Goal: Task Accomplishment & Management: Complete application form

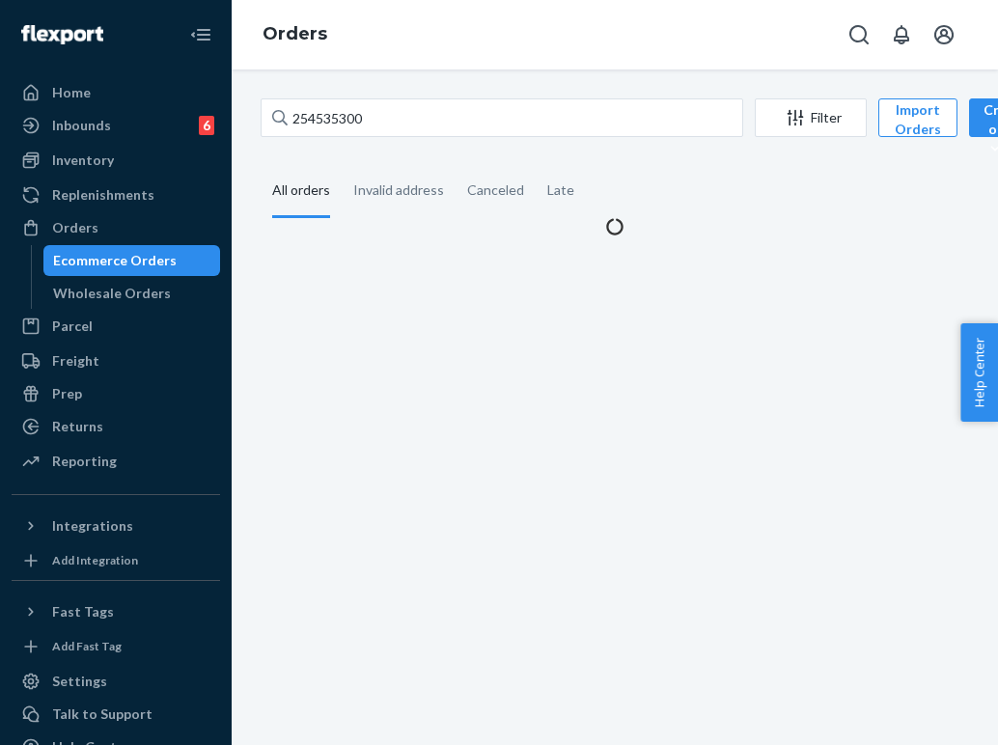
click at [382, 124] on input "254535300" at bounding box center [502, 117] width 483 height 39
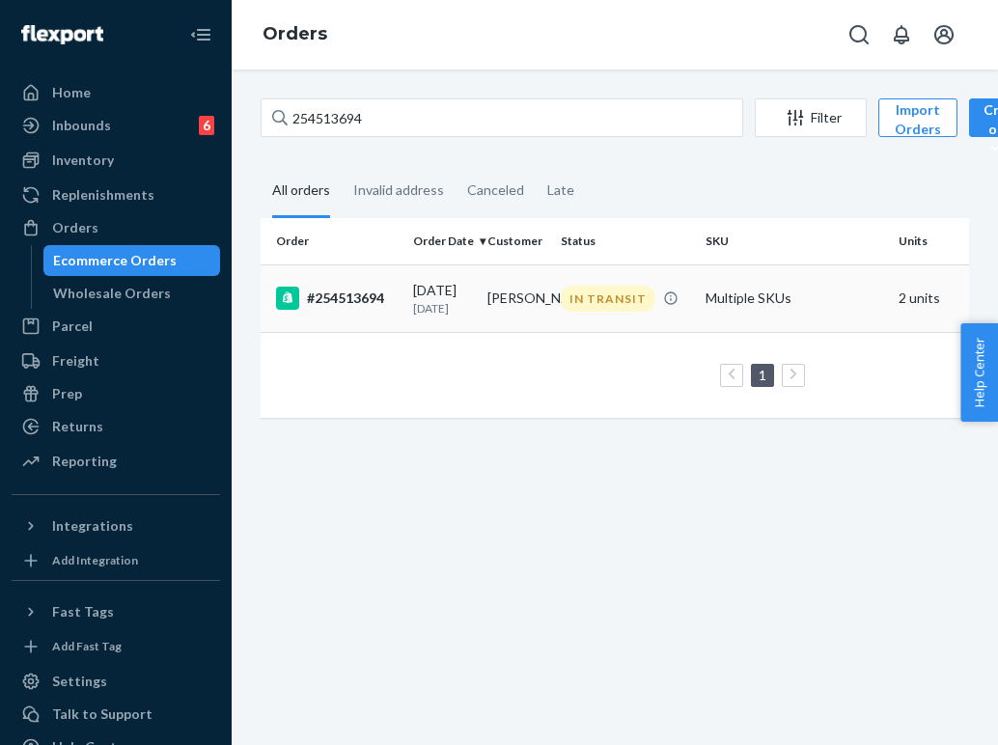
type input "254513694"
click at [510, 274] on td "[PERSON_NAME]" at bounding box center [517, 298] width 74 height 68
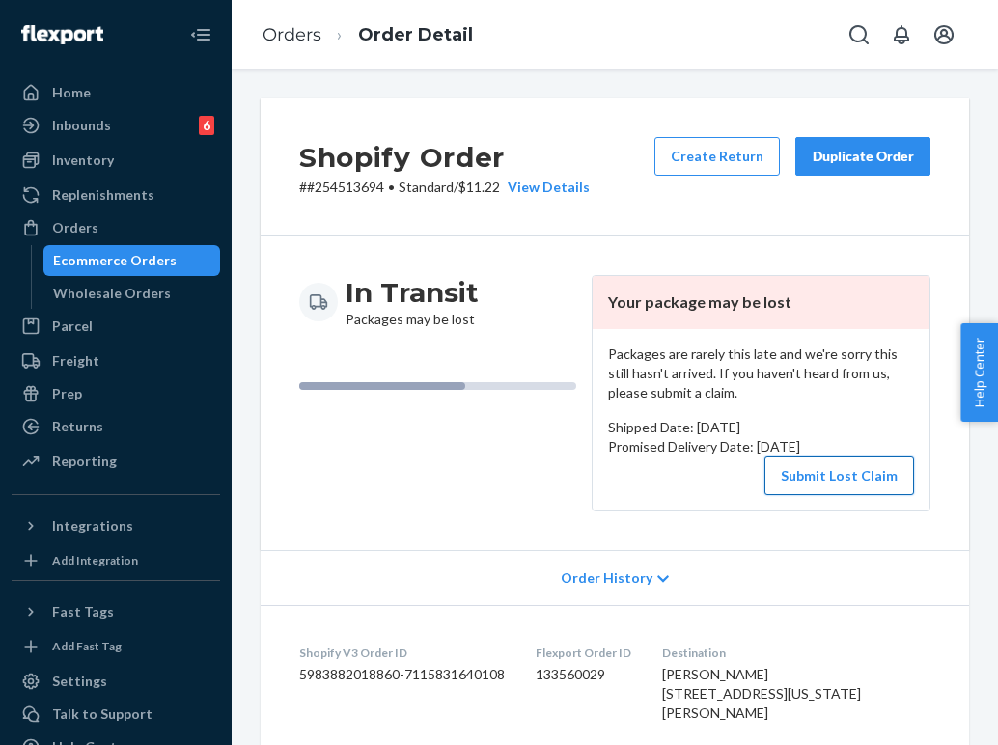
click at [880, 471] on button "Submit Lost Claim" at bounding box center [839, 476] width 150 height 39
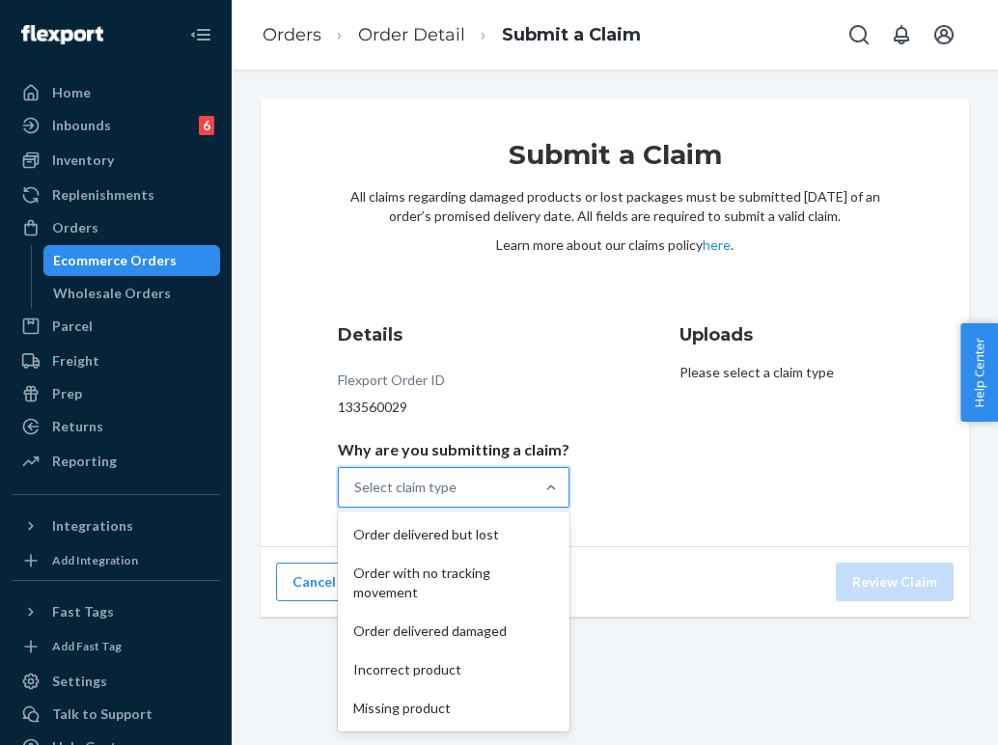
click at [465, 492] on div "Select claim type" at bounding box center [436, 487] width 195 height 39
click at [356, 492] on input "Why are you submitting a claim? option Order delivered but lost focused, 1 of 5…" at bounding box center [355, 487] width 2 height 19
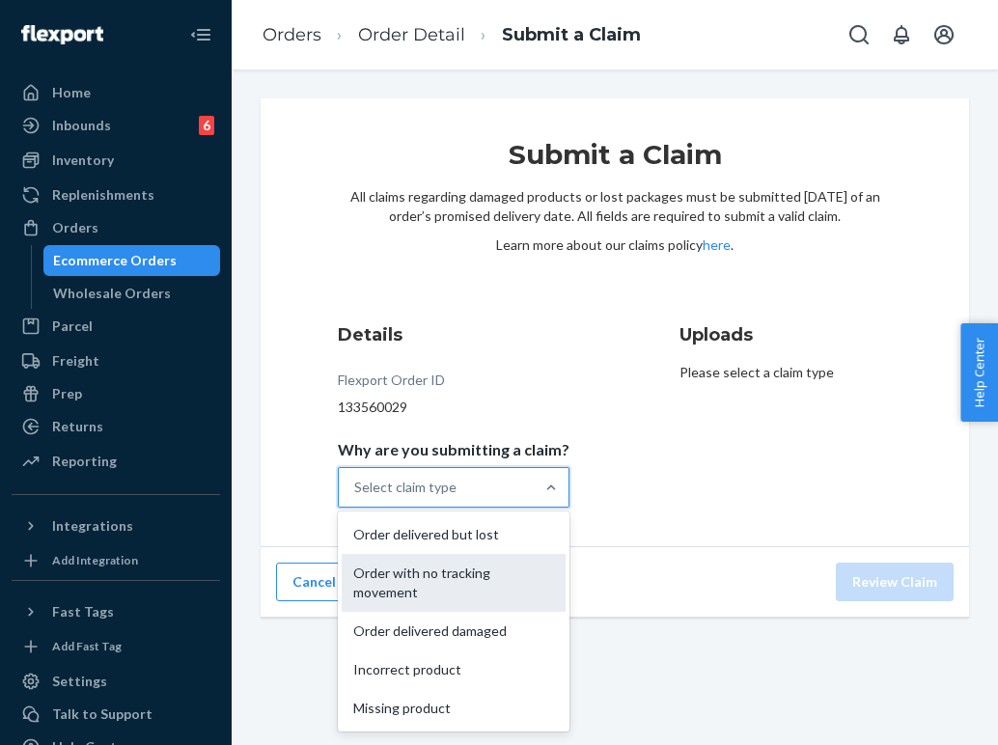
click at [472, 579] on div "Order with no tracking movement" at bounding box center [454, 583] width 224 height 58
click at [356, 497] on input "Why are you submitting a claim? option Order with no tracking movement focused,…" at bounding box center [355, 487] width 2 height 19
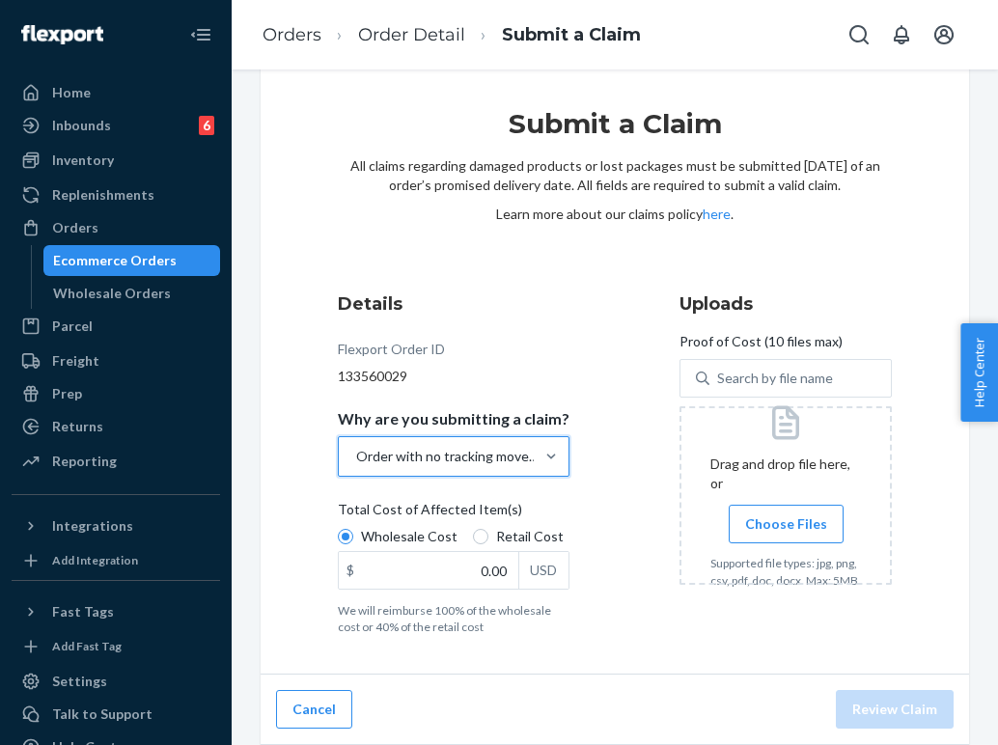
scroll to position [31, 0]
click at [786, 513] on input "Choose Files" at bounding box center [786, 523] width 1 height 21
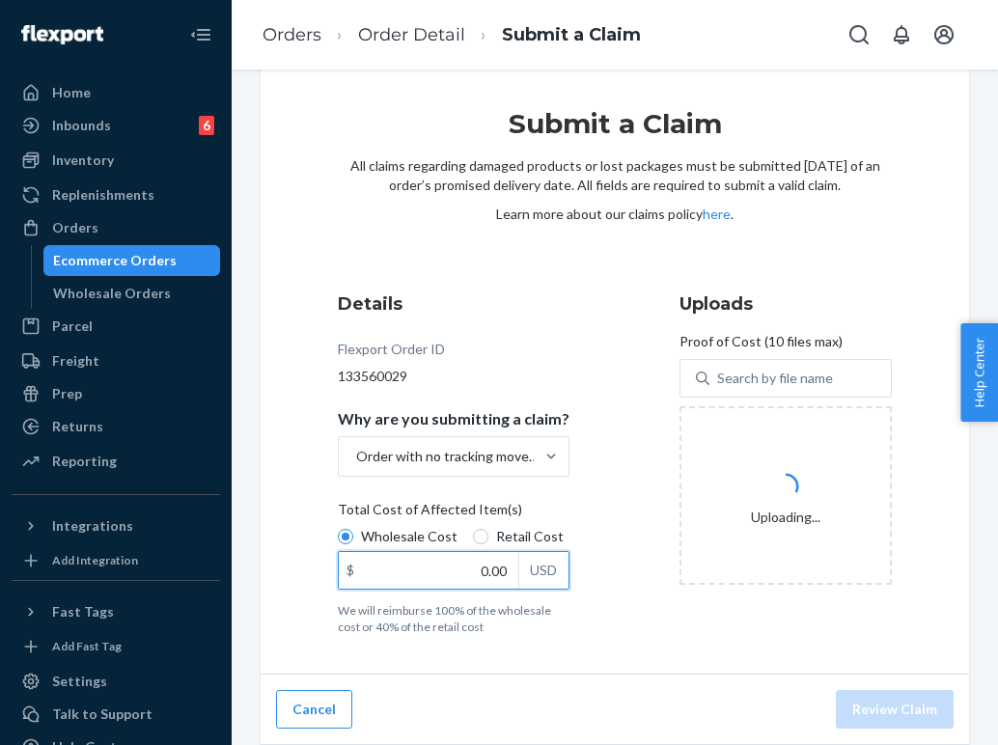
click at [493, 563] on input "0.00" at bounding box center [429, 570] width 180 height 37
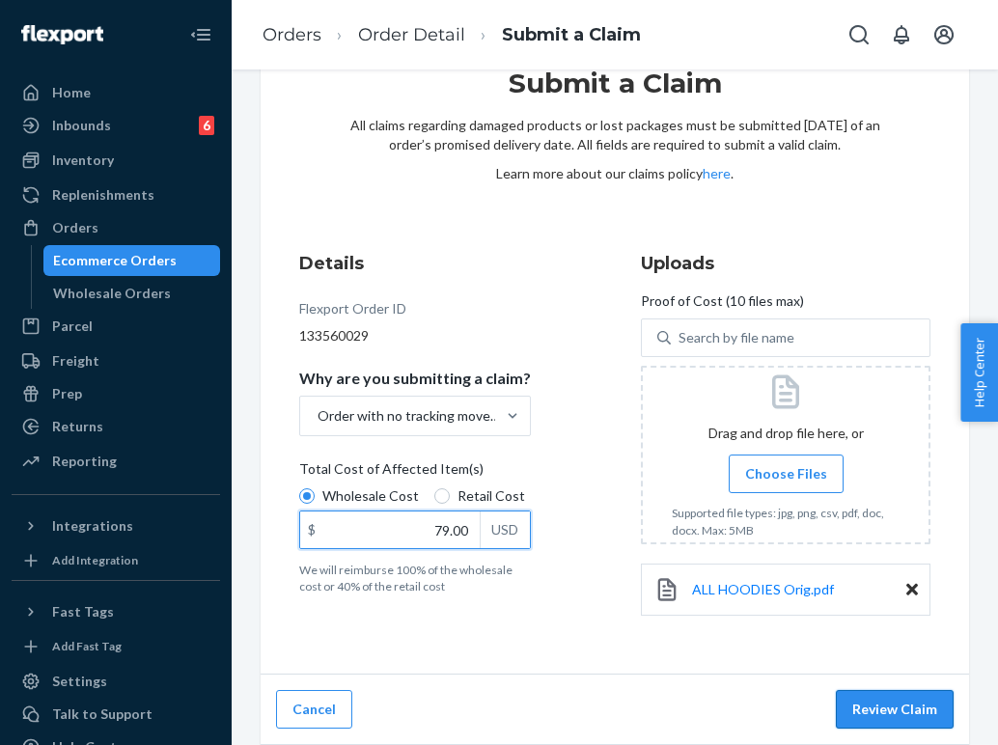
type input "79.00"
click at [858, 723] on button "Review Claim" at bounding box center [895, 709] width 118 height 39
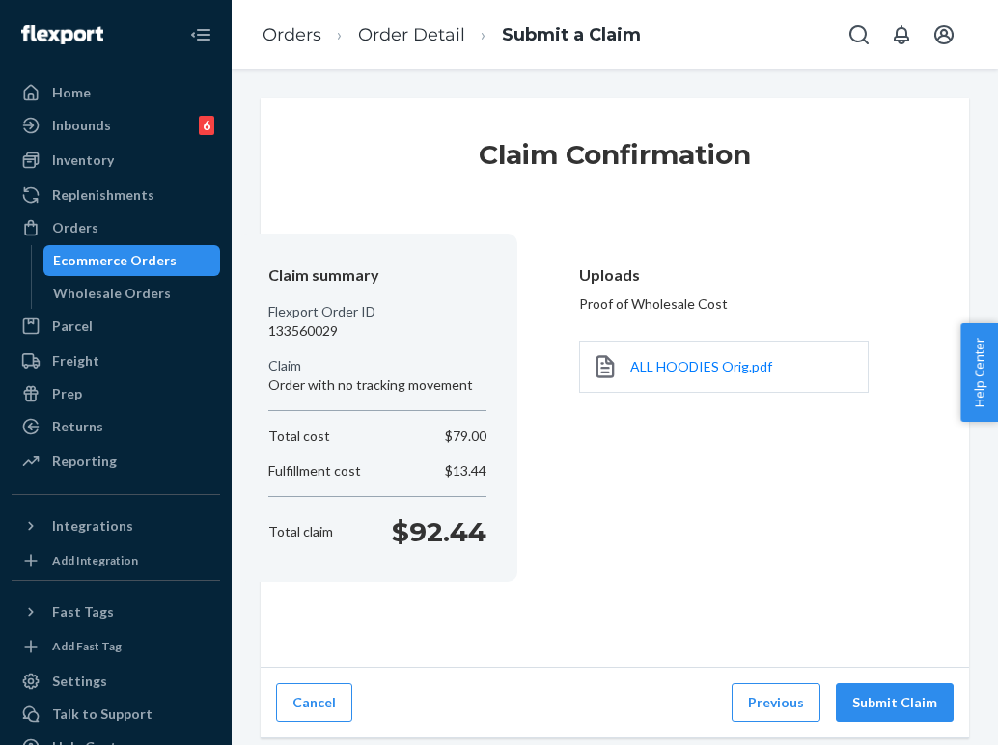
scroll to position [0, 0]
click at [867, 707] on button "Submit Claim" at bounding box center [895, 702] width 118 height 39
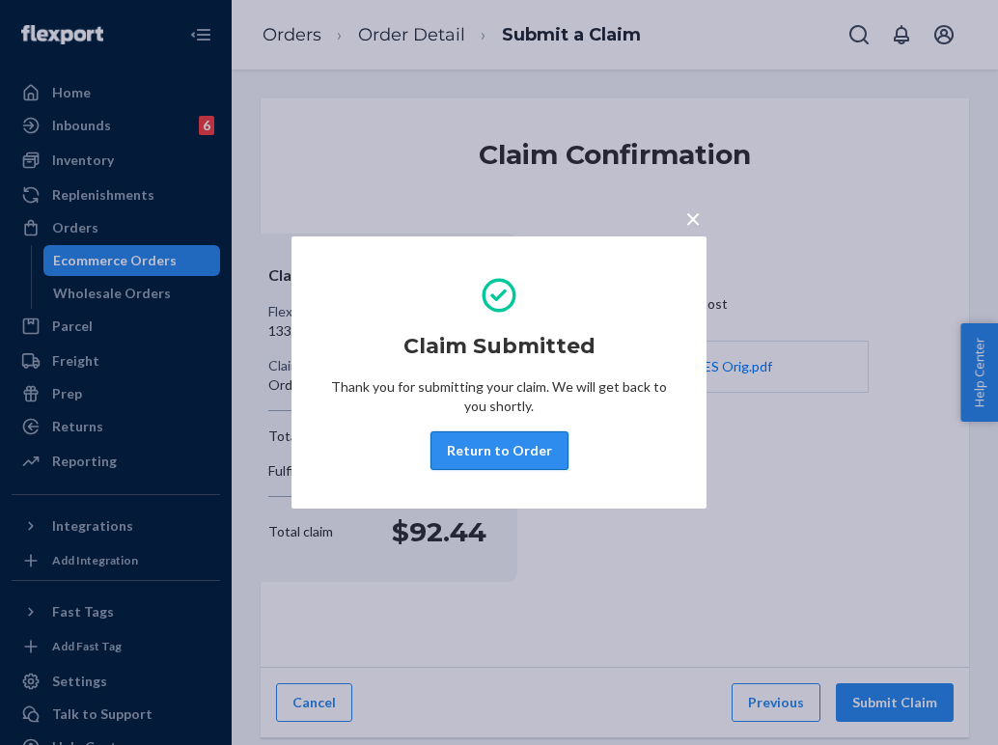
click at [442, 461] on button "Return to Order" at bounding box center [499, 450] width 138 height 39
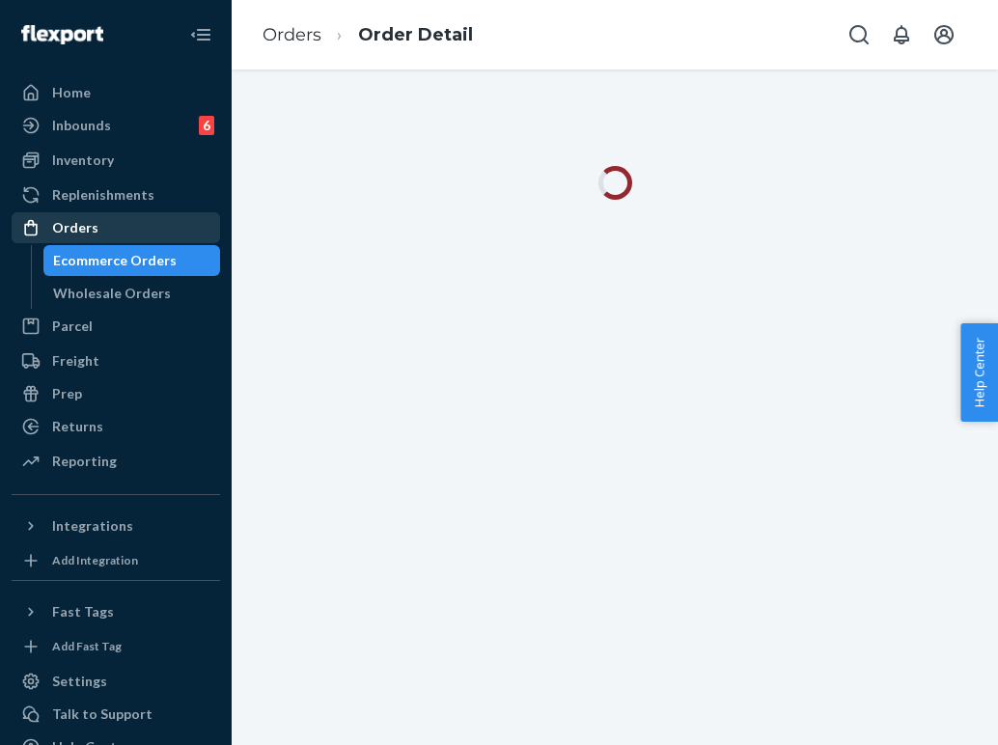
click at [146, 228] on div "Orders" at bounding box center [116, 227] width 205 height 27
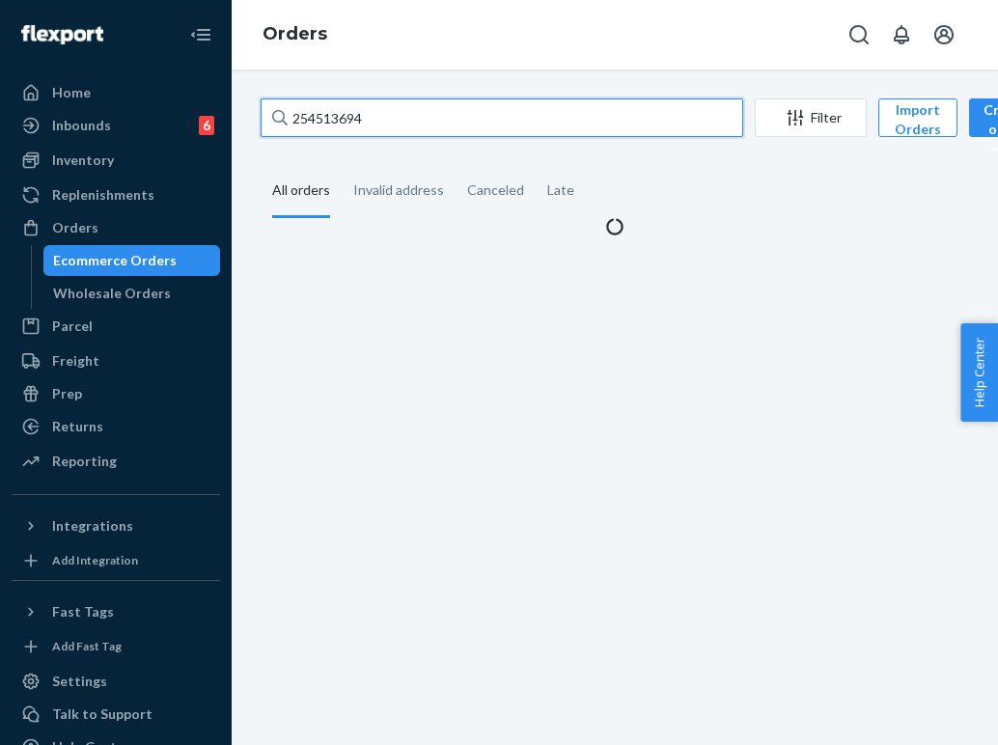
click at [386, 118] on input "254513694" at bounding box center [502, 117] width 483 height 39
paste input "31652"
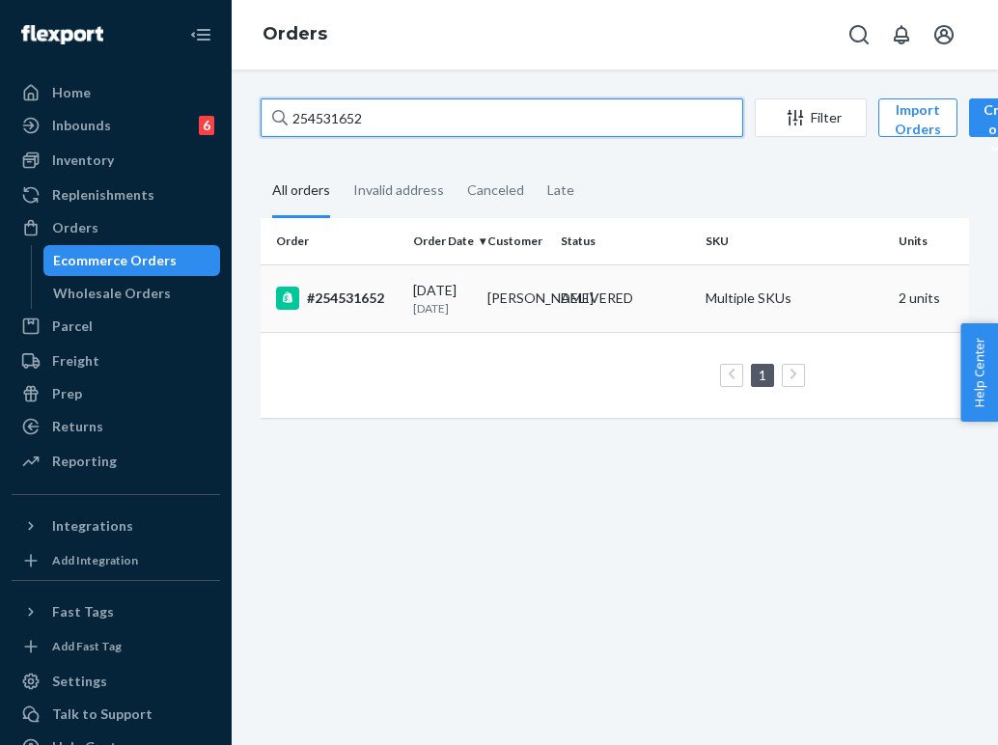
type input "254531652"
click at [552, 266] on td "[PERSON_NAME]" at bounding box center [517, 298] width 74 height 68
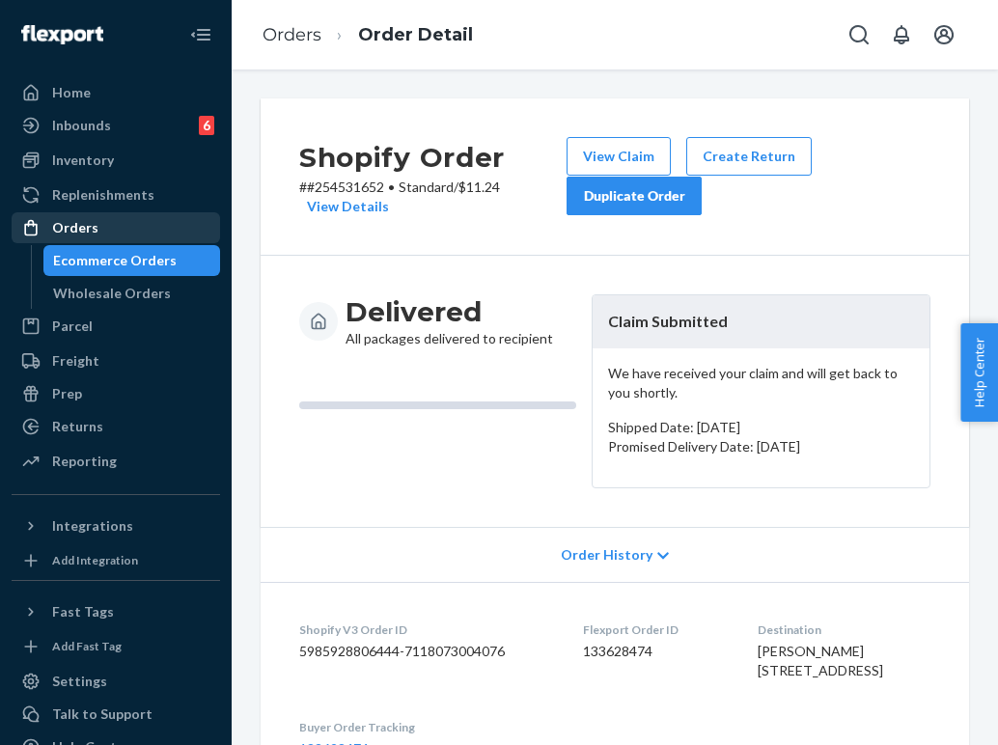
click at [131, 232] on div "Orders" at bounding box center [116, 227] width 205 height 27
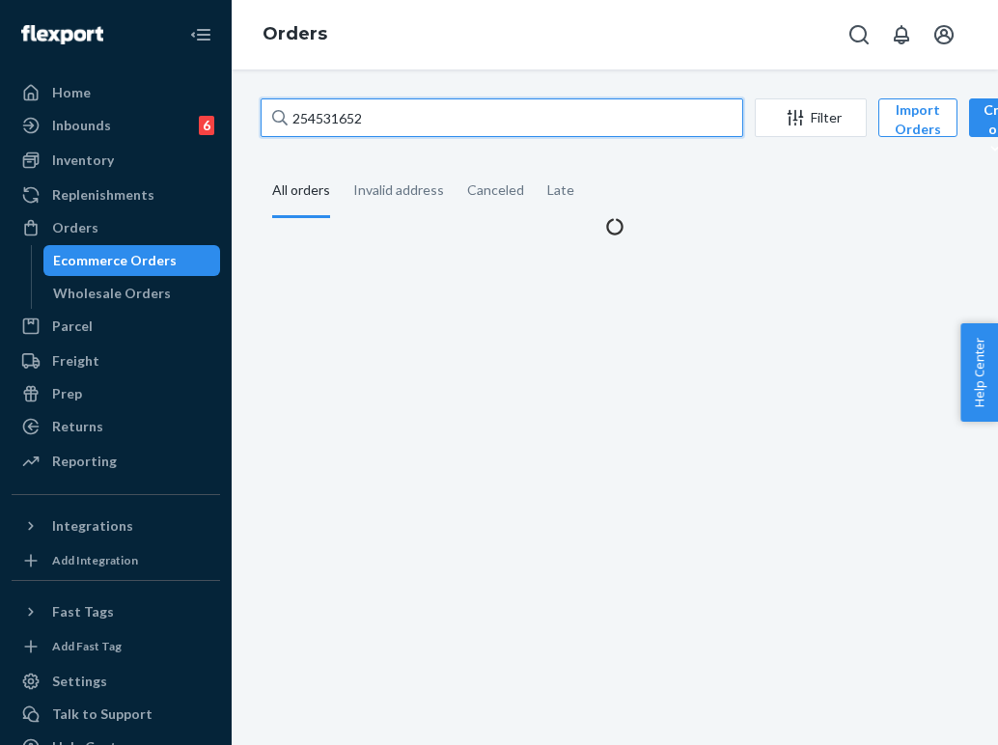
click at [402, 121] on input "254531652" at bounding box center [502, 117] width 483 height 39
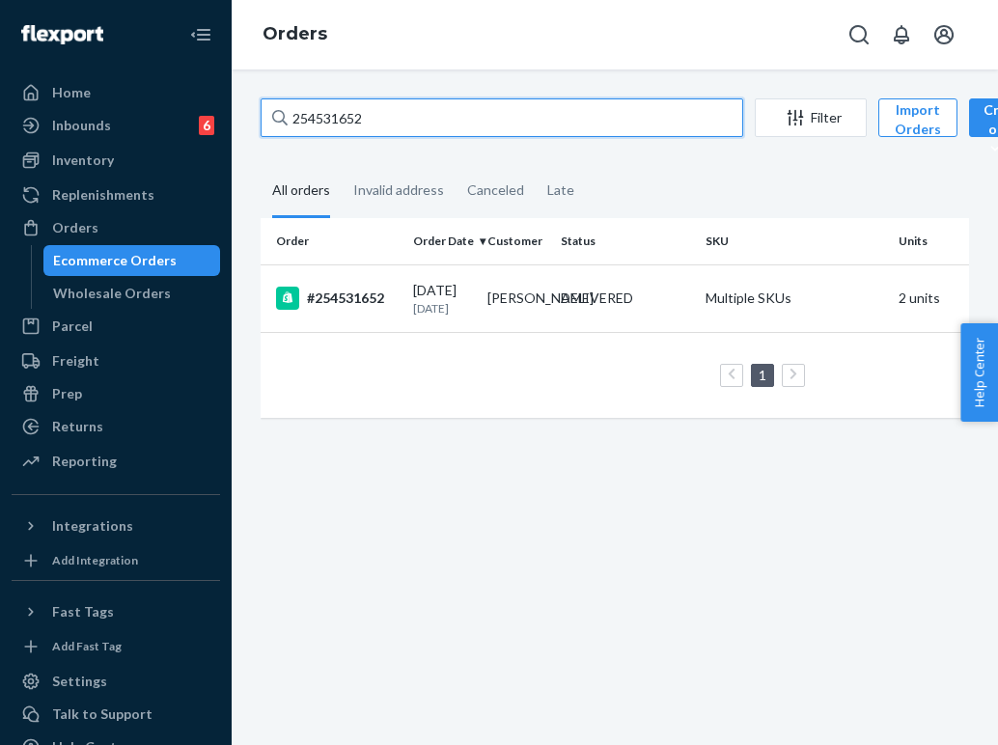
click at [402, 121] on input "254531652" at bounding box center [502, 117] width 483 height 39
paste input "text"
type input "254531652"
click at [533, 310] on td "[PERSON_NAME]" at bounding box center [517, 298] width 74 height 68
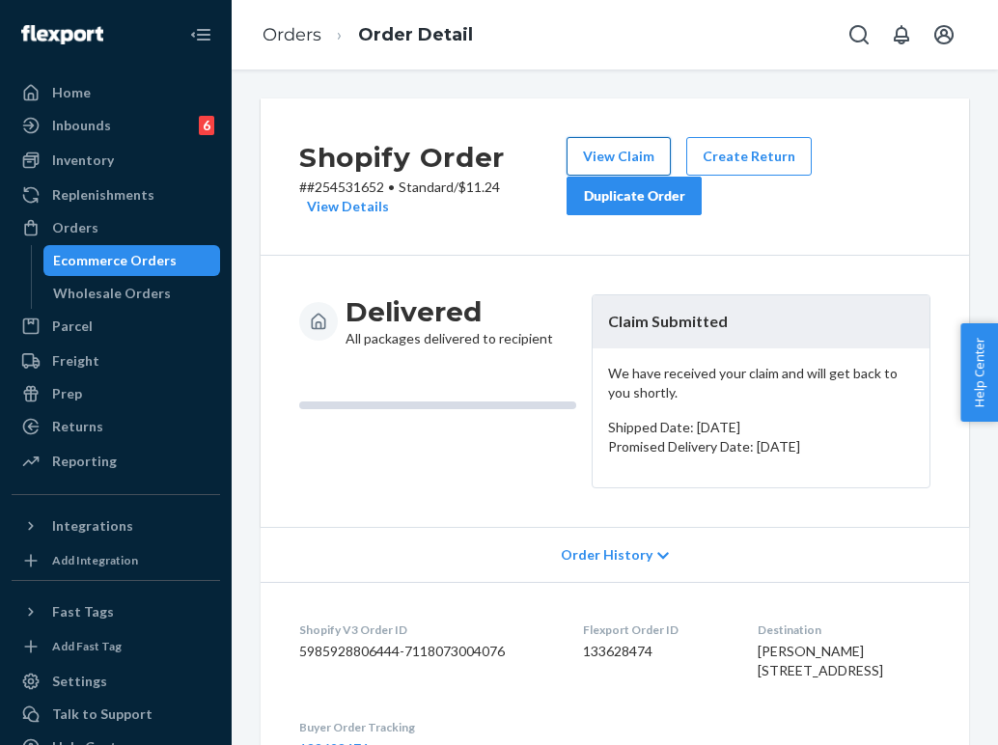
click at [635, 158] on button "View Claim" at bounding box center [619, 156] width 104 height 39
